Goal: Find specific page/section: Find specific page/section

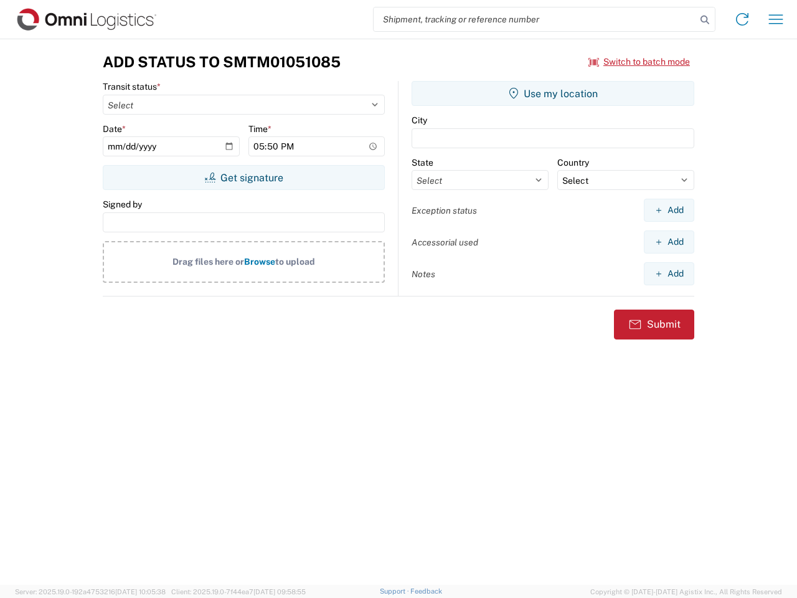
click at [535, 19] on input "search" at bounding box center [535, 19] width 323 height 24
click at [705, 20] on icon at bounding box center [704, 19] width 17 height 17
click at [743, 19] on icon at bounding box center [743, 19] width 20 height 20
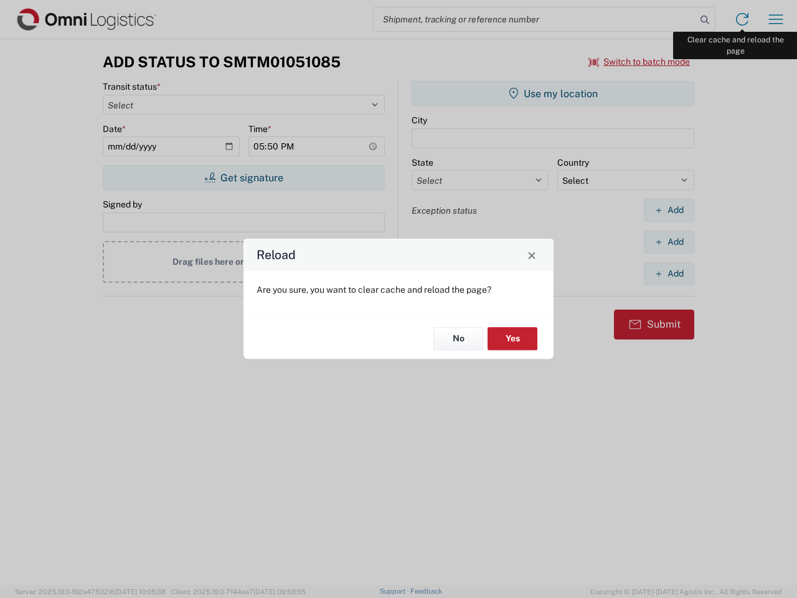
click at [776, 19] on div "Reload Are you sure, you want to clear cache and reload the page? No Yes" at bounding box center [398, 299] width 797 height 598
click at [640, 62] on div "Reload Are you sure, you want to clear cache and reload the page? No Yes" at bounding box center [398, 299] width 797 height 598
click at [244, 178] on div "Reload Are you sure, you want to clear cache and reload the page? No Yes" at bounding box center [398, 299] width 797 height 598
click at [553, 93] on div "Reload Are you sure, you want to clear cache and reload the page? No Yes" at bounding box center [398, 299] width 797 height 598
click at [669, 210] on div "Reload Are you sure, you want to clear cache and reload the page? No Yes" at bounding box center [398, 299] width 797 height 598
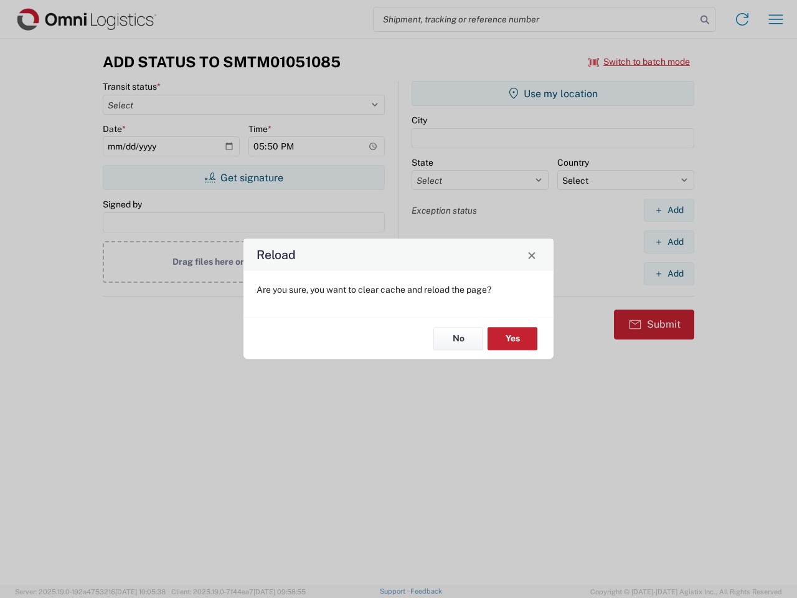
click at [669, 242] on div "Reload Are you sure, you want to clear cache and reload the page? No Yes" at bounding box center [398, 299] width 797 height 598
click at [669, 273] on div "Reload Are you sure, you want to clear cache and reload the page? No Yes" at bounding box center [398, 299] width 797 height 598
